Goal: Use online tool/utility: Utilize a website feature to perform a specific function

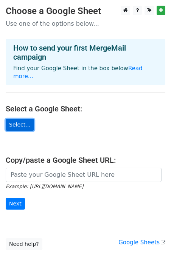
click at [23, 119] on link "Select..." at bounding box center [20, 125] width 28 height 12
click at [25, 119] on link "Select..." at bounding box center [20, 125] width 28 height 12
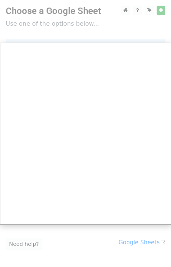
click at [102, 29] on div at bounding box center [85, 151] width 171 height 303
click at [75, 11] on div at bounding box center [85, 151] width 171 height 303
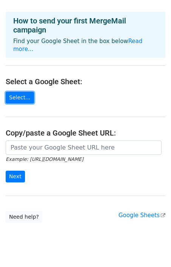
scroll to position [36, 0]
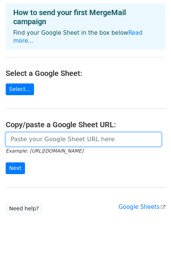
click at [72, 135] on input "url" at bounding box center [84, 139] width 156 height 14
paste input "https://docs.google.com/spreadsheets/d/16fG9pNJVBQ__mv199kOlljYydVNGX133/edit?u…"
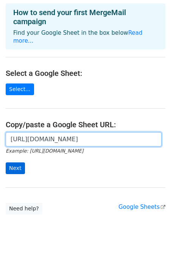
type input "https://docs.google.com/spreadsheets/d/16fG9pNJVBQ__mv199kOlljYydVNGX133/edit?u…"
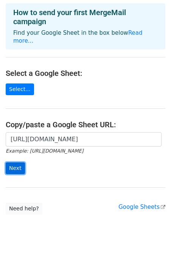
scroll to position [0, 0]
click at [13, 162] on input "Next" at bounding box center [15, 168] width 19 height 12
